Goal: Check status: Check status

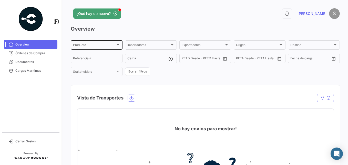
click at [87, 43] on div "Producto Producto" at bounding box center [96, 44] width 47 height 10
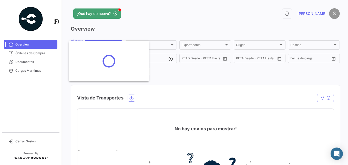
click at [30, 63] on div at bounding box center [174, 82] width 348 height 165
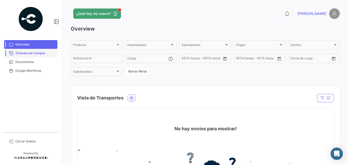
click at [29, 52] on span "Órdenes de Compra" at bounding box center [35, 53] width 40 height 5
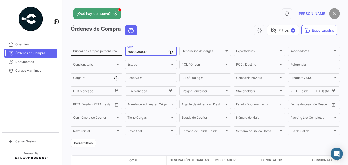
drag, startPoint x: 146, startPoint y: 51, endPoint x: 104, endPoint y: 51, distance: 41.3
click at [0, 0] on div "Buscar en campos personalizados... 5000930847 OC # Generación de cargas Generac…" at bounding box center [0, 0] width 0 height 0
paste input "6881"
type input "5000936881"
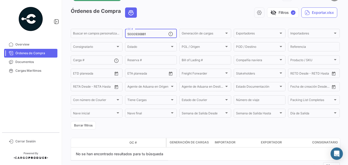
scroll to position [36, 0]
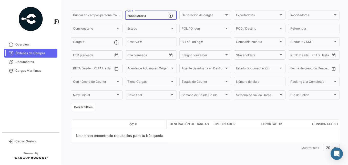
click at [18, 53] on span "Órdenes de Compra" at bounding box center [35, 53] width 40 height 5
click at [152, 17] on input "5000936881" at bounding box center [147, 16] width 41 height 4
drag, startPoint x: 152, startPoint y: 17, endPoint x: 119, endPoint y: 17, distance: 33.6
click at [0, 0] on div "Buscar en campos personalizados... 5000936881 OC # Generación de cargas Generac…" at bounding box center [0, 0] width 0 height 0
